Goal: Information Seeking & Learning: Learn about a topic

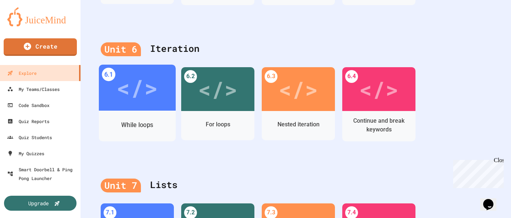
scroll to position [1108, 0]
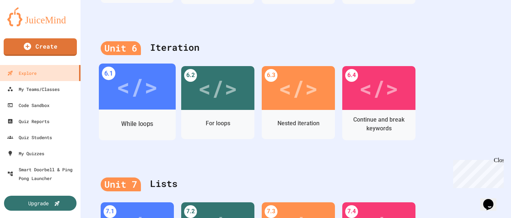
click at [140, 89] on div "</>" at bounding box center [136, 86] width 41 height 35
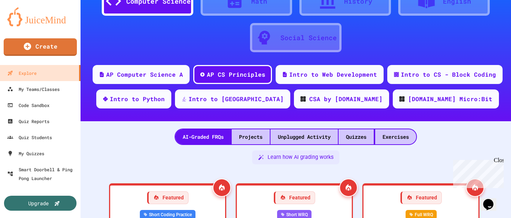
scroll to position [1108, 0]
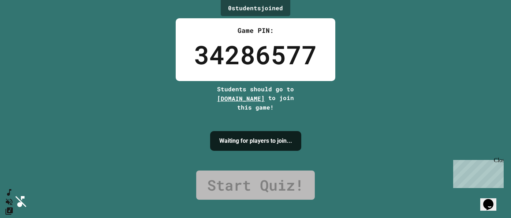
click at [13, 196] on icon "SpeedDial basic example" at bounding box center [8, 191] width 11 height 11
click at [13, 197] on icon "Mute music" at bounding box center [8, 202] width 11 height 11
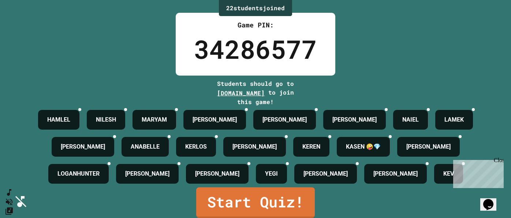
scroll to position [59, 0]
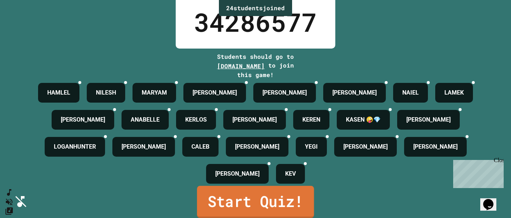
click at [252, 202] on link "Start Quiz!" at bounding box center [255, 202] width 117 height 32
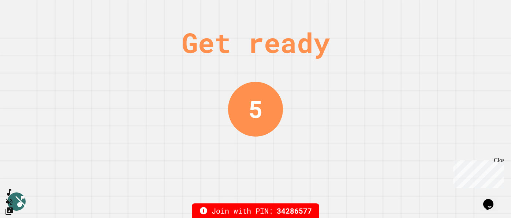
scroll to position [0, 0]
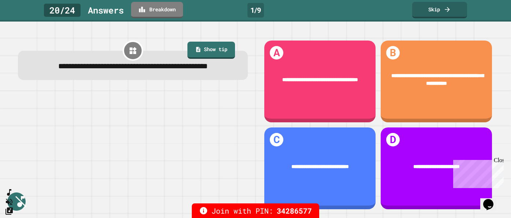
click at [500, 162] on div "Close" at bounding box center [497, 161] width 9 height 9
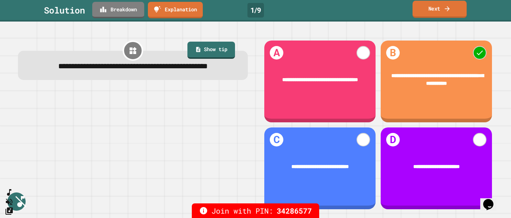
click at [425, 11] on link "Next" at bounding box center [439, 9] width 54 height 17
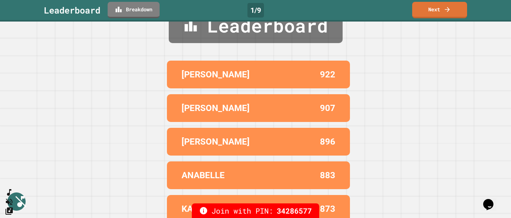
scroll to position [35, 0]
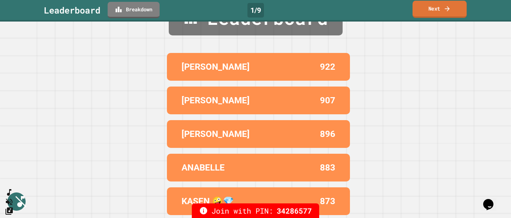
click at [440, 8] on link "Next" at bounding box center [439, 9] width 54 height 17
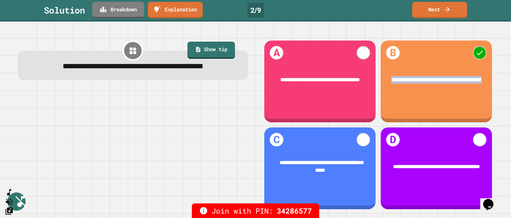
drag, startPoint x: 392, startPoint y: 75, endPoint x: 451, endPoint y: 83, distance: 58.8
click at [451, 83] on div "**********" at bounding box center [436, 80] width 90 height 8
click at [211, 48] on link "Show tip" at bounding box center [211, 50] width 48 height 18
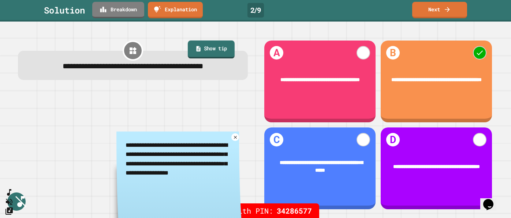
type textarea "*"
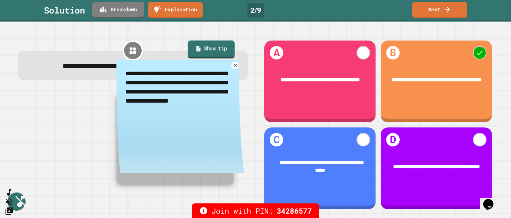
click at [211, 48] on link "Show tip" at bounding box center [211, 50] width 47 height 18
click at [427, 11] on link "Next" at bounding box center [439, 9] width 54 height 17
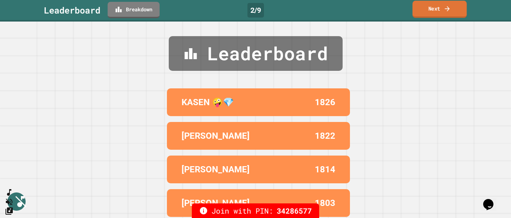
click at [435, 12] on link "Next" at bounding box center [439, 9] width 54 height 17
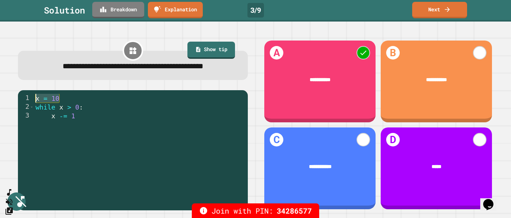
drag, startPoint x: 64, startPoint y: 111, endPoint x: 35, endPoint y: 112, distance: 28.9
click at [35, 112] on div "x = 10 while x > 0 : x -= 1" at bounding box center [139, 146] width 210 height 105
drag, startPoint x: 48, startPoint y: 131, endPoint x: 81, endPoint y: 131, distance: 33.3
click at [81, 131] on div "x = 10 while x > 0 : x -= 1" at bounding box center [139, 146] width 210 height 105
type textarea "******"
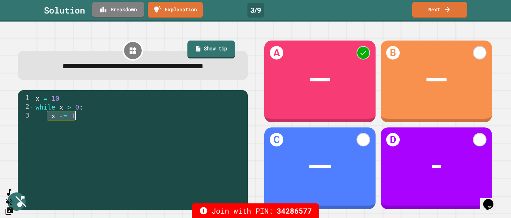
click at [195, 49] on icon at bounding box center [198, 49] width 6 height 7
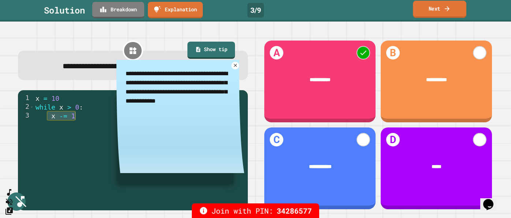
click at [432, 9] on link "Next" at bounding box center [439, 9] width 53 height 17
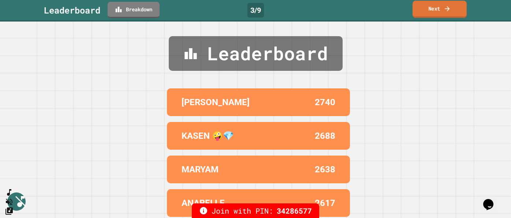
click at [432, 10] on link "Next" at bounding box center [439, 9] width 54 height 17
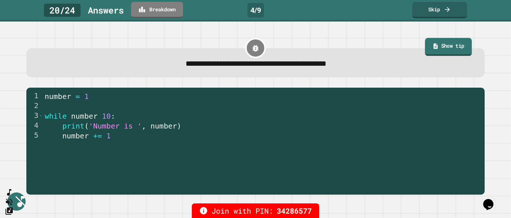
click at [454, 41] on link "Show tip" at bounding box center [447, 47] width 47 height 18
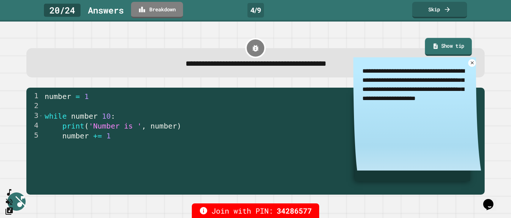
click at [453, 42] on link "Show tip" at bounding box center [447, 47] width 47 height 18
click at [472, 64] on icon at bounding box center [471, 63] width 6 height 6
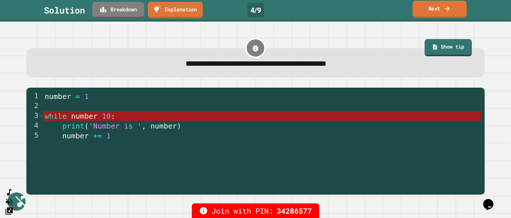
click at [434, 9] on link "Next" at bounding box center [439, 9] width 54 height 17
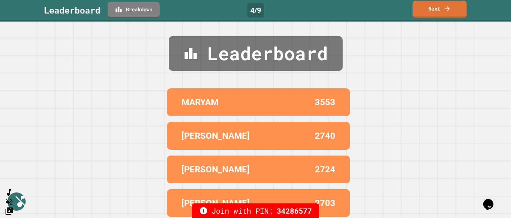
click at [435, 11] on link "Next" at bounding box center [439, 9] width 54 height 17
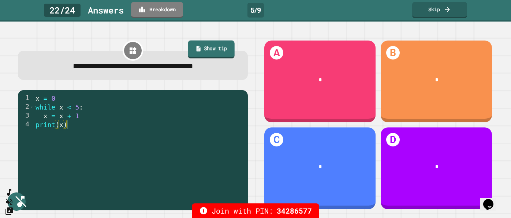
click at [210, 44] on link "Show tip" at bounding box center [211, 50] width 46 height 18
type textarea "*"
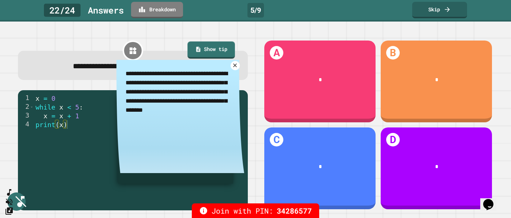
click at [235, 65] on icon at bounding box center [235, 66] width 6 height 6
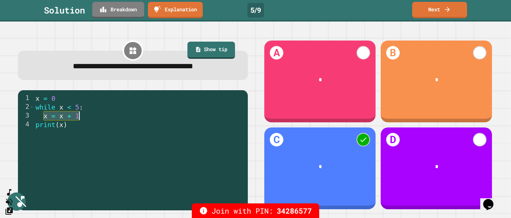
drag, startPoint x: 43, startPoint y: 118, endPoint x: 80, endPoint y: 119, distance: 37.7
click at [80, 119] on div "x = 0 while x < 5 : x = x + 1 print ( x )" at bounding box center [139, 155] width 210 height 123
click at [59, 108] on div "x = 0 while x < 5 : x = x + 1 print ( x )" at bounding box center [139, 155] width 210 height 123
type textarea "**********"
drag, startPoint x: 59, startPoint y: 108, endPoint x: 78, endPoint y: 108, distance: 18.3
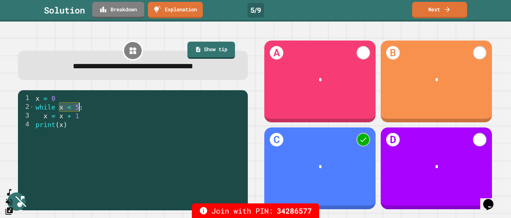
click at [78, 108] on div "x = 0 while x < 5 : x = x + 1 print ( x )" at bounding box center [139, 155] width 210 height 123
click at [82, 110] on div "x = 0 while x < 5 : x = x + 1 print ( x )" at bounding box center [139, 155] width 210 height 123
drag, startPoint x: 79, startPoint y: 109, endPoint x: 57, endPoint y: 110, distance: 21.9
click at [57, 110] on div "x = 0 while x < 5 : x = x + 1 print ( x )" at bounding box center [139, 155] width 210 height 123
click at [57, 105] on div "x = 0 while x < 5 : x = x + 1 print ( x )" at bounding box center [139, 155] width 210 height 123
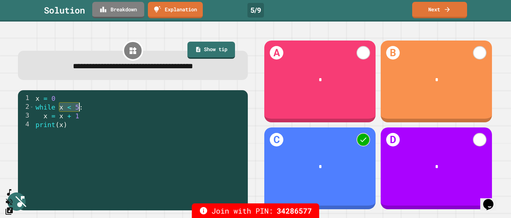
drag, startPoint x: 59, startPoint y: 107, endPoint x: 79, endPoint y: 109, distance: 19.5
click at [79, 109] on div "x = 0 while x < 5 : x = x + 1 print ( x )" at bounding box center [139, 155] width 210 height 123
click at [51, 109] on div "x = 0 while x < 5 : x = x + 1 print ( x )" at bounding box center [139, 155] width 210 height 123
drag, startPoint x: 59, startPoint y: 109, endPoint x: 77, endPoint y: 111, distance: 18.0
click at [77, 111] on div "x = 0 while x < 5 : x = x + 1 print ( x )" at bounding box center [139, 155] width 210 height 123
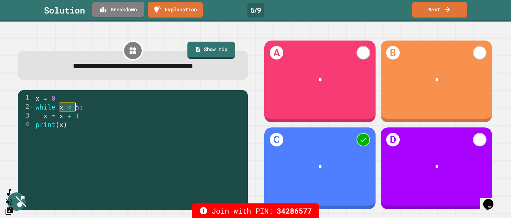
click at [71, 110] on div "x = 0 while x < 5 : x = x + 1 print ( x )" at bounding box center [139, 155] width 210 height 123
drag, startPoint x: 78, startPoint y: 110, endPoint x: 60, endPoint y: 110, distance: 17.2
click at [60, 110] on div "x = 0 while x < 5 : x = x + 1 print ( x )" at bounding box center [139, 155] width 210 height 123
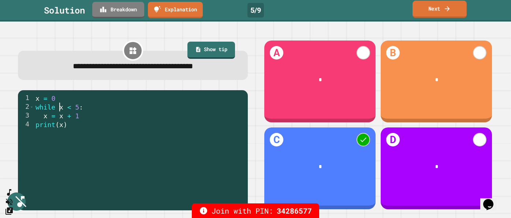
click at [421, 8] on link "Next" at bounding box center [439, 9] width 54 height 17
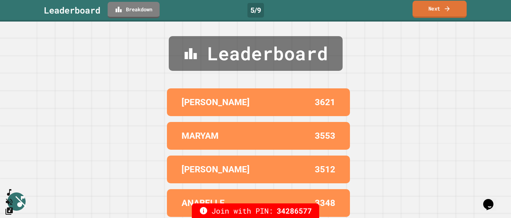
click at [433, 7] on link "Next" at bounding box center [439, 9] width 54 height 17
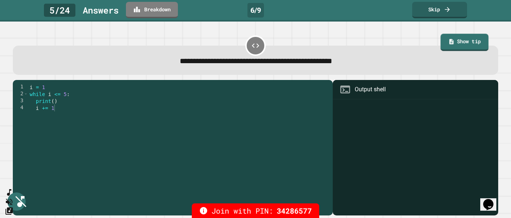
click at [449, 44] on icon at bounding box center [451, 42] width 6 height 6
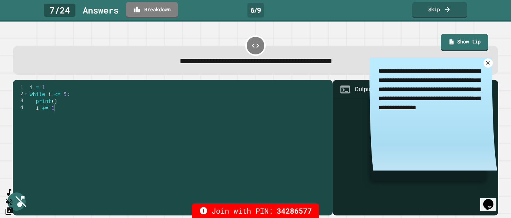
click at [490, 64] on icon at bounding box center [488, 63] width 6 height 6
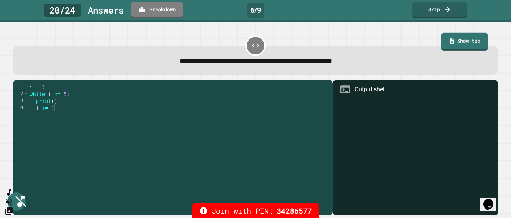
click at [471, 38] on link "Show tip" at bounding box center [464, 42] width 47 height 18
type textarea "*"
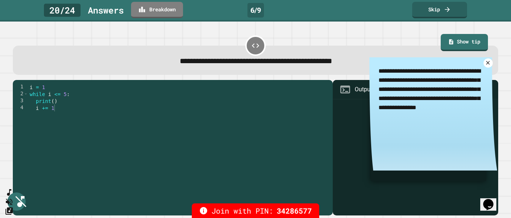
click at [486, 66] on icon at bounding box center [488, 63] width 6 height 6
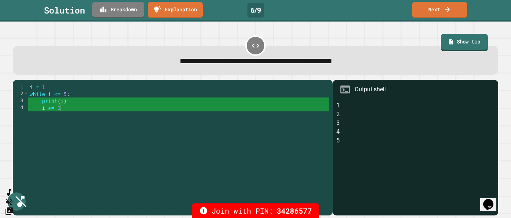
type textarea "********"
click at [65, 101] on div "i = 1 while i <= 5 : print ( i ) i += 1" at bounding box center [178, 150] width 301 height 132
click at [440, 15] on link "Next" at bounding box center [439, 9] width 53 height 17
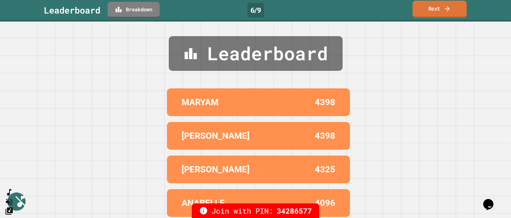
click at [433, 7] on link "Next" at bounding box center [439, 9] width 54 height 17
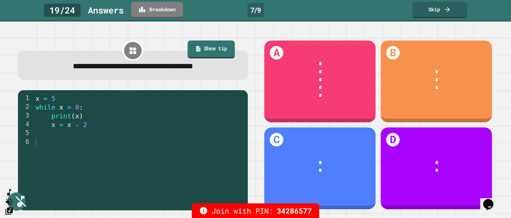
click at [215, 44] on link "Show tip" at bounding box center [211, 50] width 47 height 18
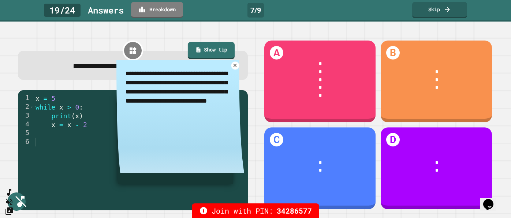
type textarea "*"
click at [236, 68] on icon at bounding box center [235, 66] width 6 height 6
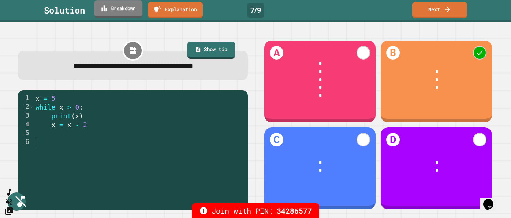
click at [112, 10] on link "Breakdown" at bounding box center [118, 8] width 48 height 17
drag, startPoint x: 35, startPoint y: 99, endPoint x: 59, endPoint y: 99, distance: 23.4
click at [59, 99] on div "x = 5 while x > 0 : print ( x ) x = x - 2" at bounding box center [139, 155] width 210 height 123
drag, startPoint x: 49, startPoint y: 119, endPoint x: 85, endPoint y: 119, distance: 36.2
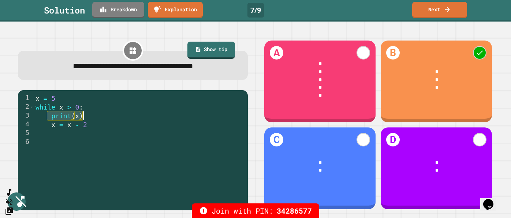
click at [85, 119] on div "x = 5 while x > 0 : print ( x ) x = x - 2" at bounding box center [139, 155] width 210 height 123
click at [51, 127] on div "x = 5 while x > 0 : print ( x ) x = x - 2" at bounding box center [139, 155] width 210 height 123
type textarea "*********"
click at [433, 10] on link "Next" at bounding box center [439, 9] width 54 height 17
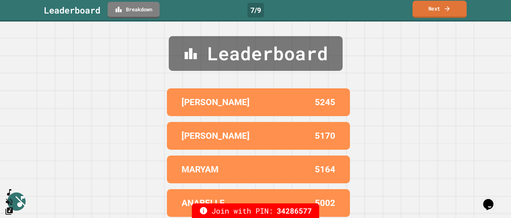
click at [444, 7] on icon at bounding box center [446, 9] width 7 height 8
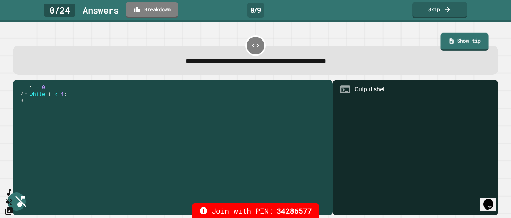
click at [458, 38] on link "Show tip" at bounding box center [464, 42] width 48 height 18
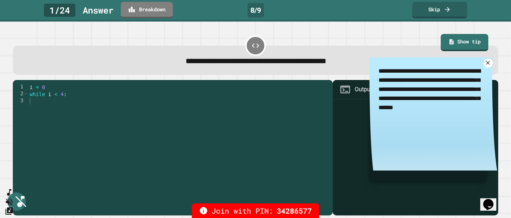
type textarea "*"
click at [488, 63] on icon at bounding box center [488, 63] width 4 height 4
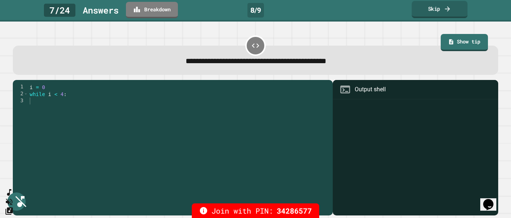
click at [440, 9] on link "Skip" at bounding box center [439, 9] width 56 height 17
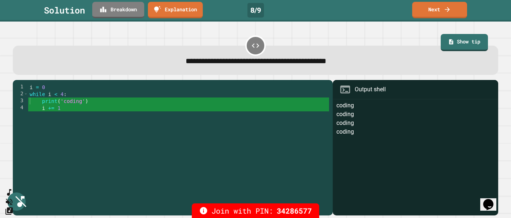
click at [47, 101] on div "i = 0 while i < 4 : print ( 'coding' ) i += 1" at bounding box center [178, 150] width 301 height 132
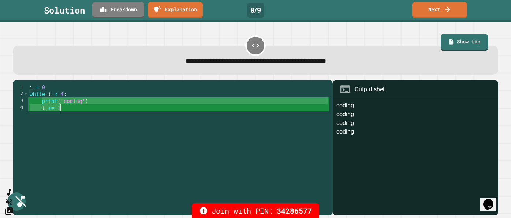
drag, startPoint x: 41, startPoint y: 102, endPoint x: 69, endPoint y: 108, distance: 28.0
click at [68, 108] on div "i = 0 while i < 4 : print ( 'coding' ) i += 1" at bounding box center [178, 150] width 301 height 132
type textarea "**********"
click at [443, 1] on div "Solution Breakdown Explanation 8 / 9 Next" at bounding box center [255, 11] width 511 height 22
click at [441, 7] on link "Next" at bounding box center [439, 8] width 50 height 17
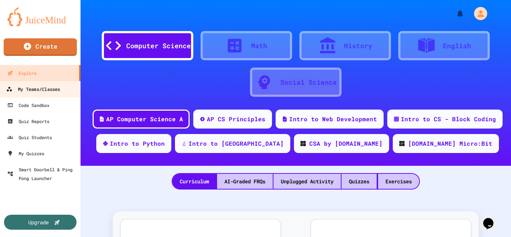
click at [20, 90] on div "My Teams/Classes" at bounding box center [33, 89] width 54 height 9
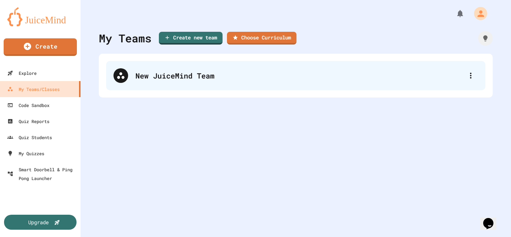
click at [181, 71] on div "New JuiceMind Team" at bounding box center [299, 75] width 328 height 11
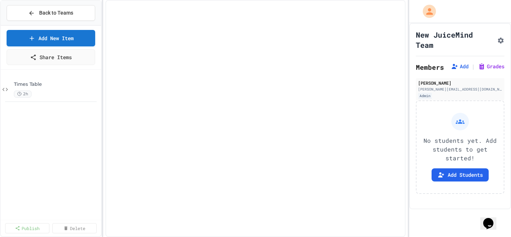
select select "*******"
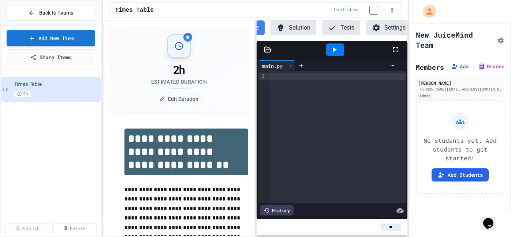
scroll to position [0, 35]
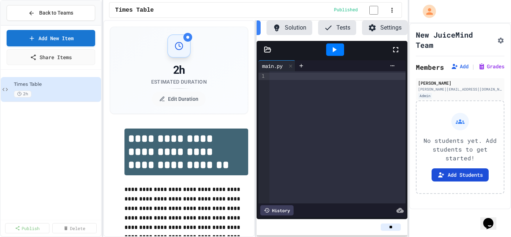
click at [463, 181] on button "Add Students" at bounding box center [459, 175] width 57 height 13
